Goal: Task Accomplishment & Management: Manage account settings

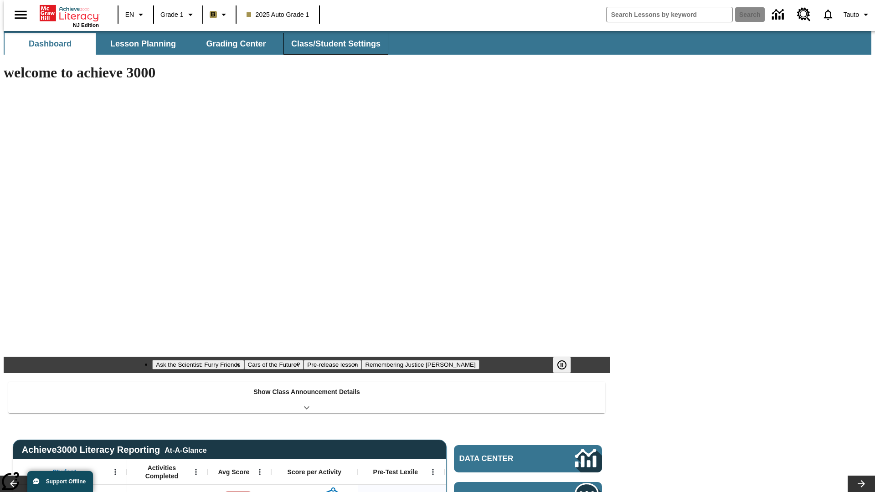
click at [331, 44] on button "Class/Student Settings" at bounding box center [335, 44] width 105 height 22
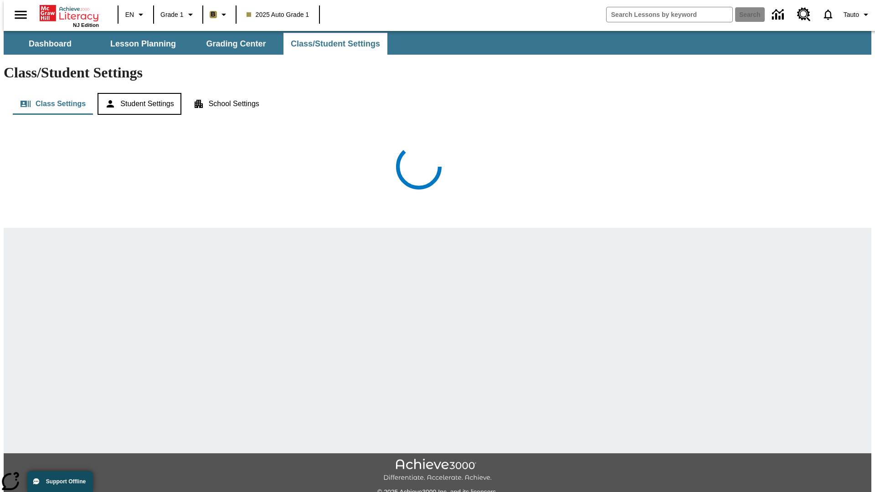
click at [137, 93] on button "Student Settings" at bounding box center [139, 104] width 83 height 22
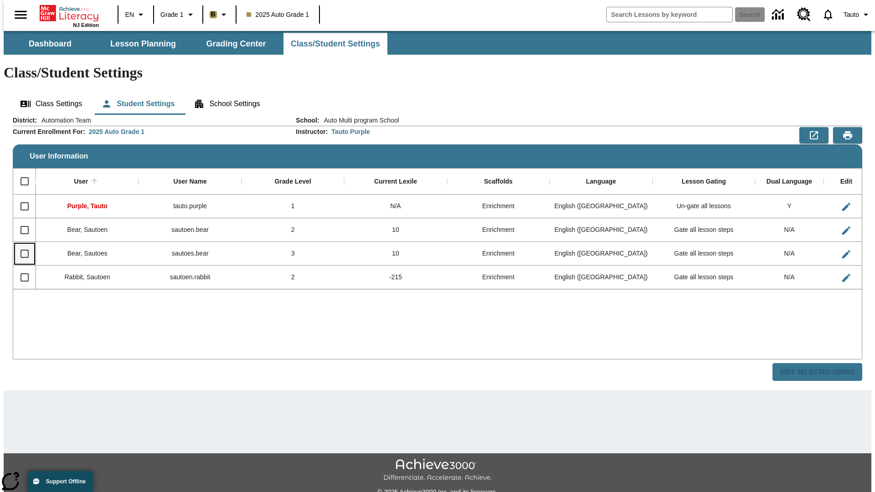
click at [21, 244] on input "Select row" at bounding box center [24, 253] width 19 height 19
checkbox input "true"
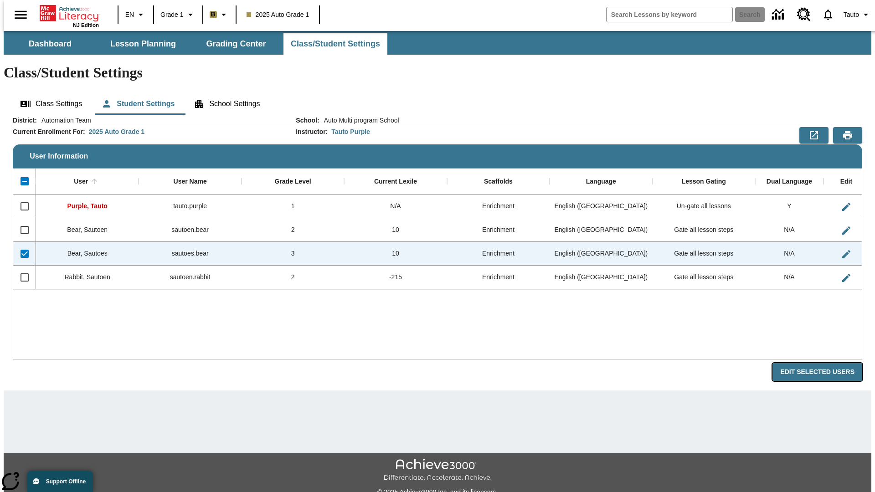
click at [824, 363] on button "Edit Selected Users" at bounding box center [817, 372] width 90 height 18
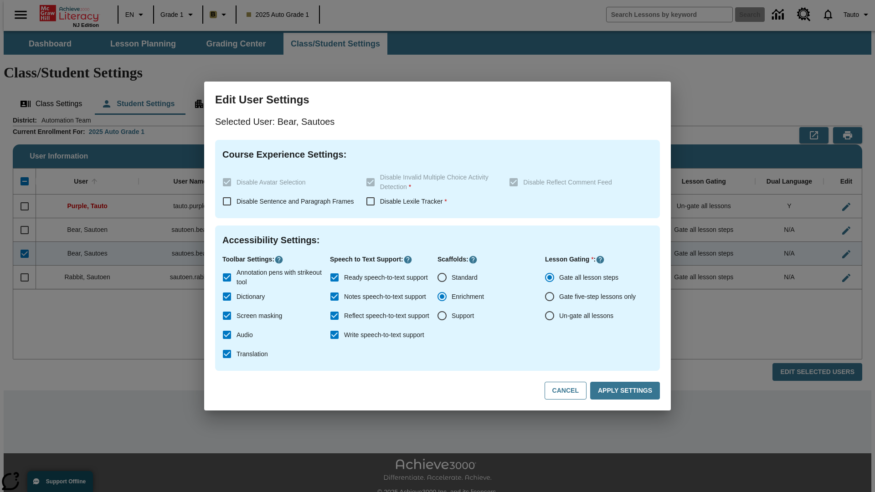
click at [550, 316] on input "Un-gate all lessons" at bounding box center [549, 315] width 19 height 19
radio input "true"
click at [627, 391] on button "Apply Settings" at bounding box center [625, 391] width 70 height 18
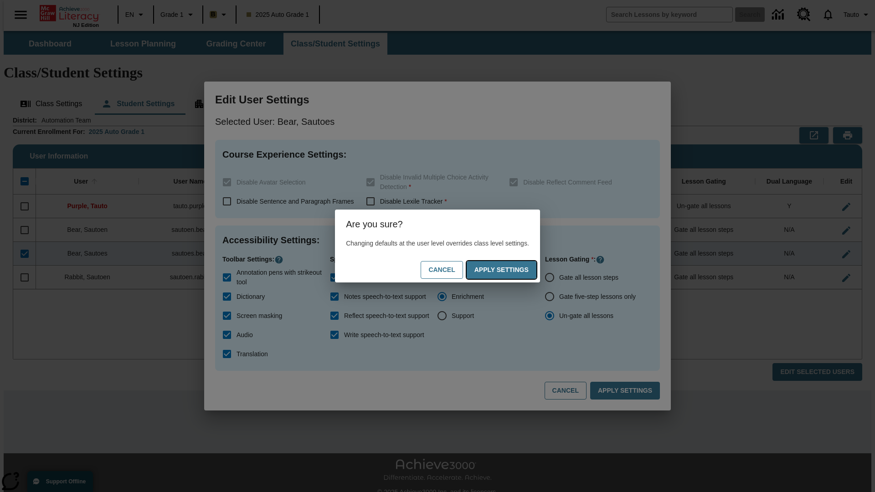
click at [510, 270] on button "Apply Settings" at bounding box center [502, 270] width 70 height 18
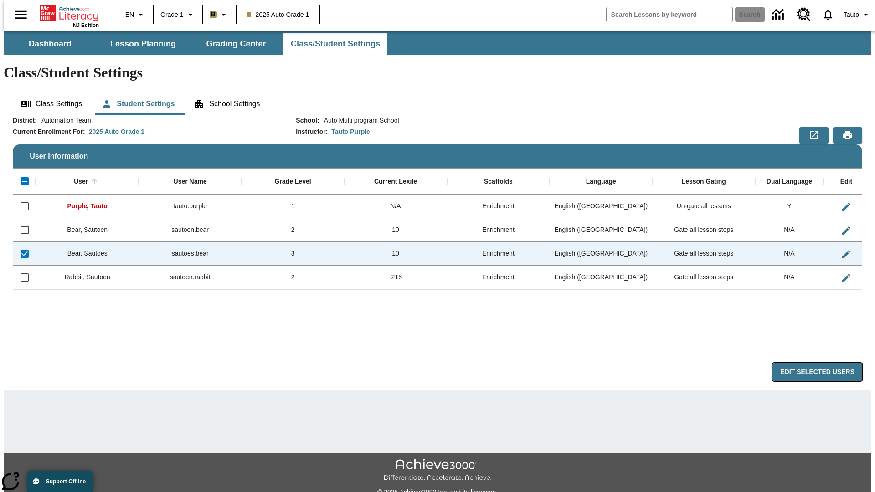
radio input "true"
checkbox input "false"
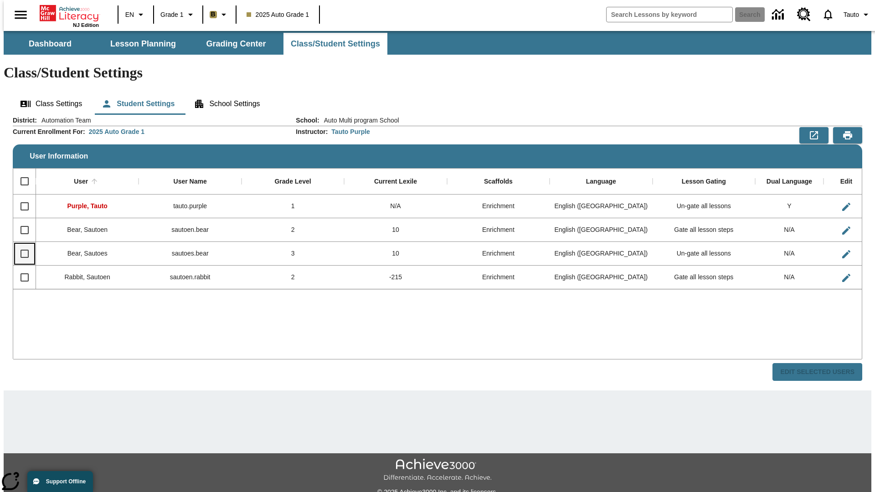
click at [21, 244] on input "Select row" at bounding box center [24, 253] width 19 height 19
checkbox input "true"
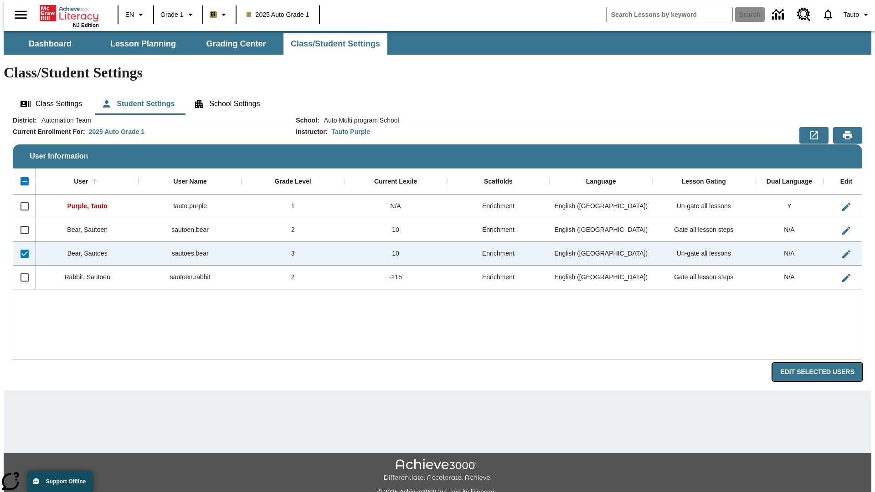
click at [824, 363] on button "Edit Selected Users" at bounding box center [817, 372] width 90 height 18
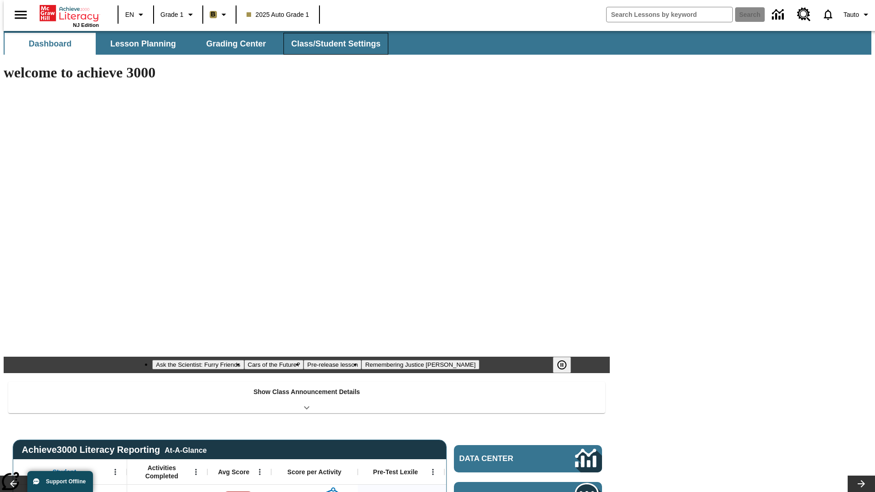
click at [331, 44] on button "Class/Student Settings" at bounding box center [335, 44] width 105 height 22
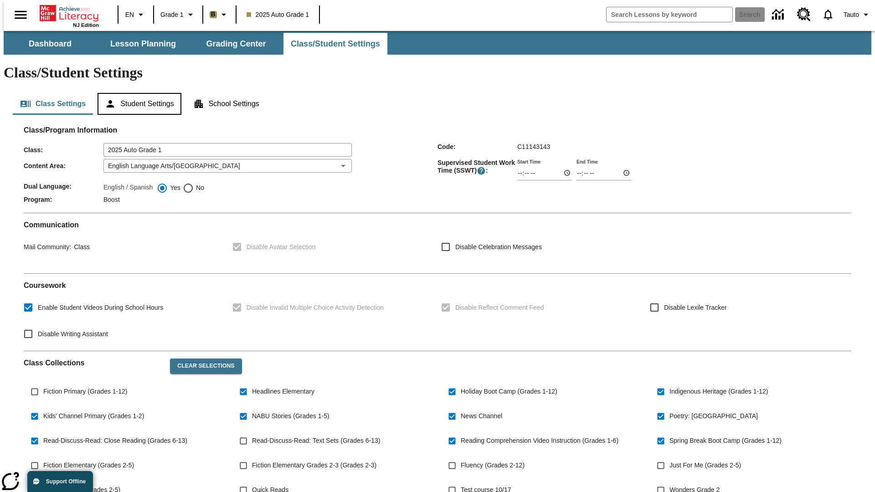
click at [137, 93] on button "Student Settings" at bounding box center [139, 104] width 83 height 22
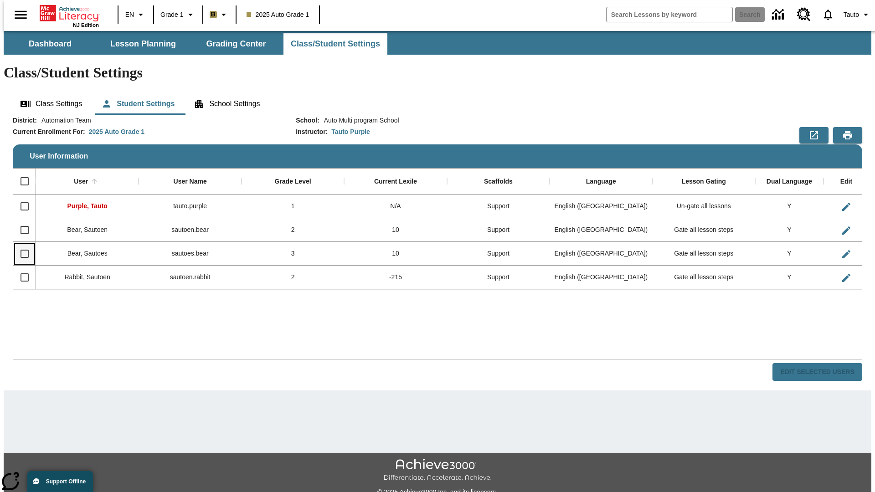
click at [21, 244] on input "Select row" at bounding box center [24, 253] width 19 height 19
checkbox input "true"
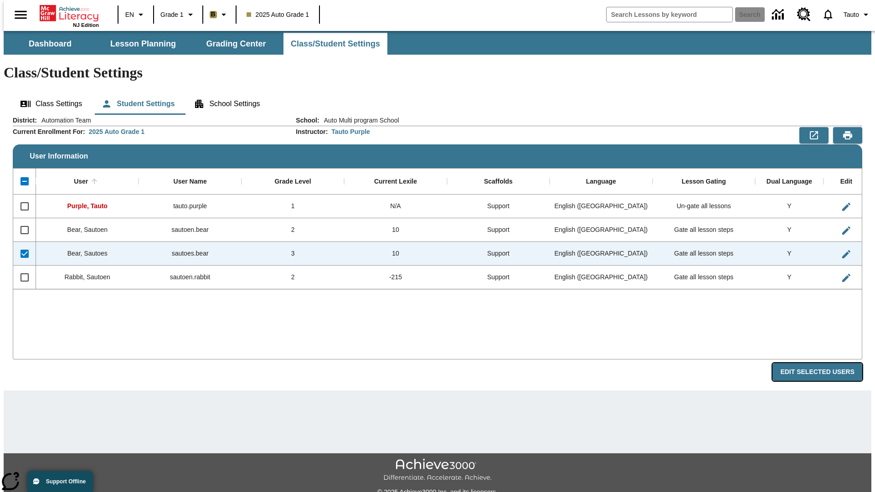
click at [824, 363] on button "Edit Selected Users" at bounding box center [817, 372] width 90 height 18
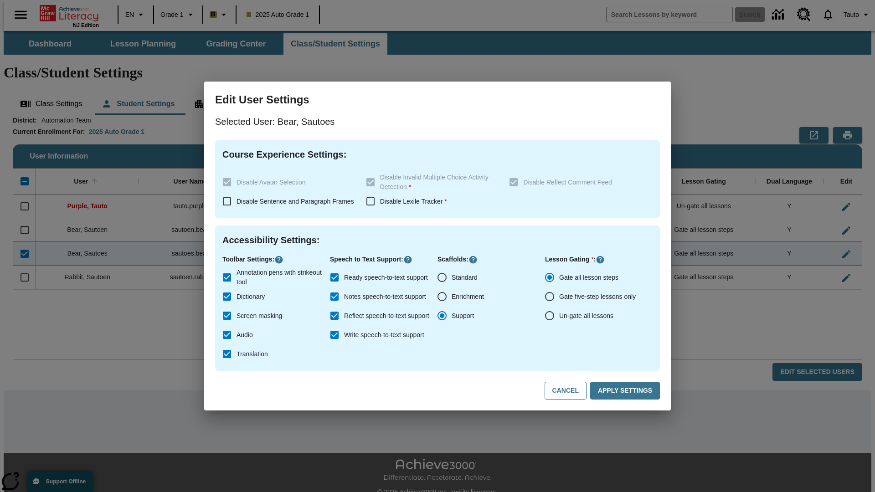
click at [550, 316] on input "Un-gate all lessons" at bounding box center [549, 315] width 19 height 19
radio input "true"
click at [627, 391] on button "Apply Settings" at bounding box center [625, 391] width 70 height 18
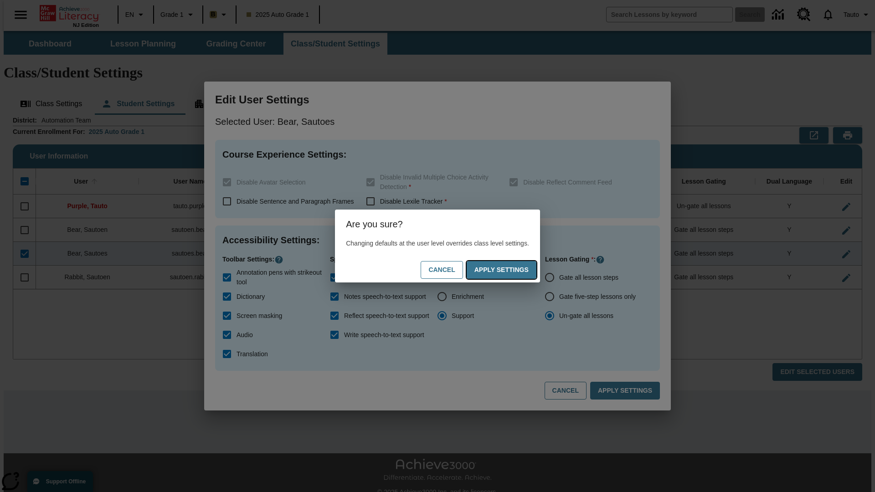
click at [510, 270] on button "Apply Settings" at bounding box center [502, 270] width 70 height 18
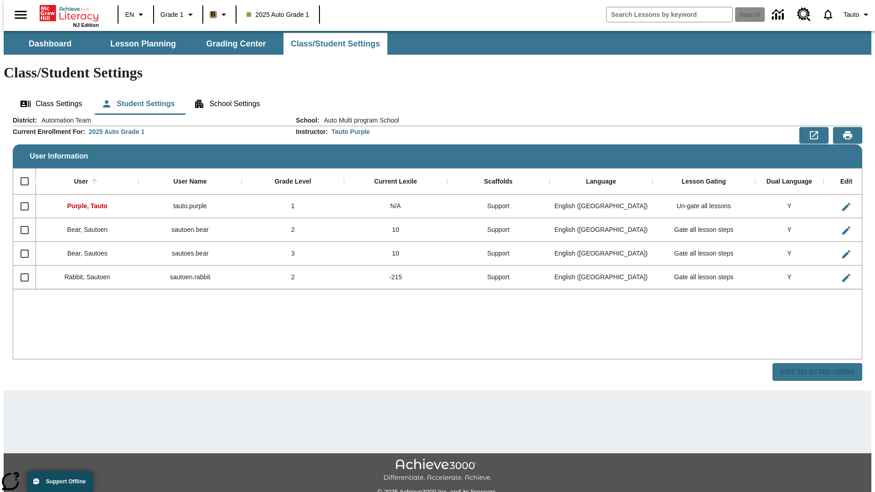
checkbox input "false"
click at [853, 15] on span "Tauto" at bounding box center [851, 15] width 15 height 10
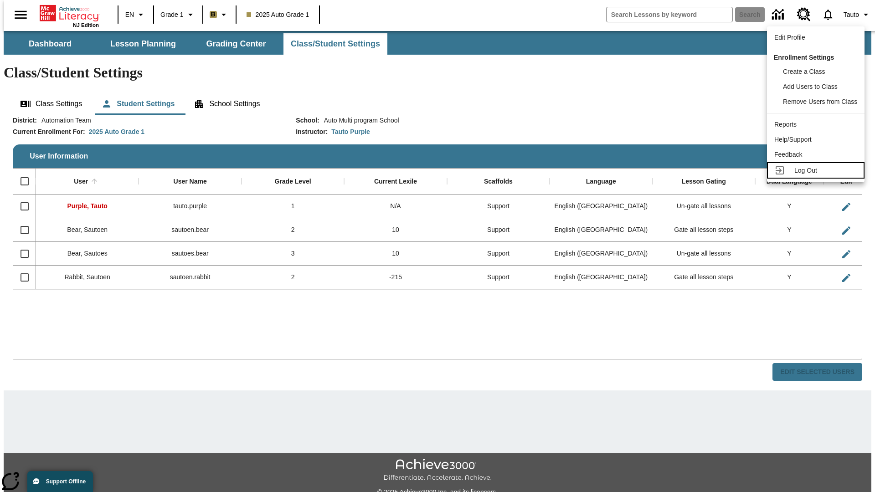
click at [817, 170] on span "Log Out" at bounding box center [805, 170] width 23 height 7
